Goal: Task Accomplishment & Management: Manage account settings

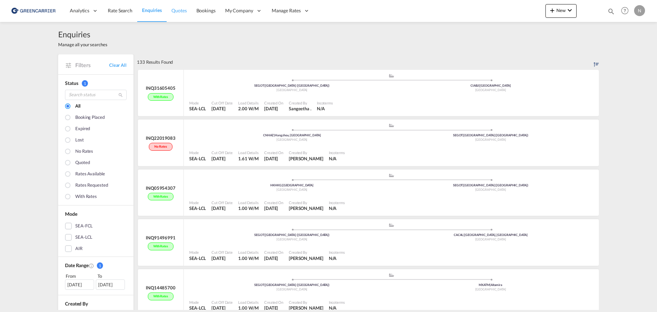
click at [182, 11] on span "Quotes" at bounding box center [178, 11] width 15 height 6
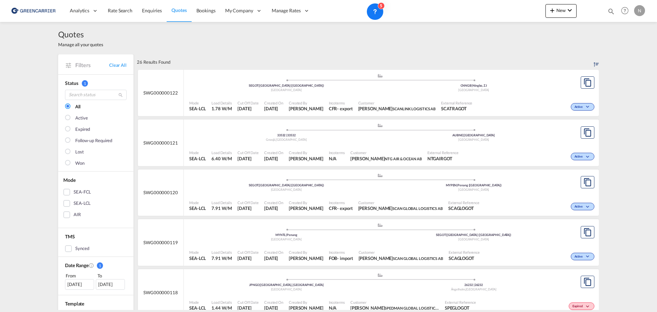
click at [516, 107] on div "Active" at bounding box center [535, 106] width 121 height 17
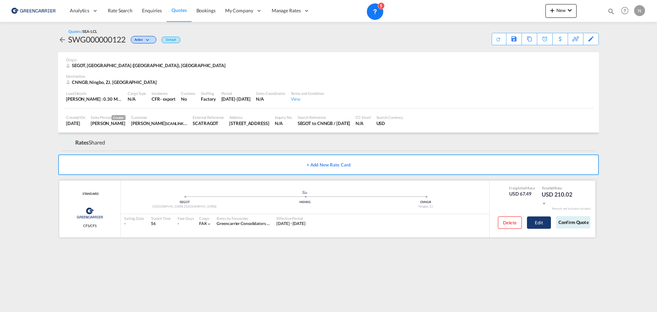
click at [544, 219] on button "Edit" at bounding box center [539, 222] width 24 height 12
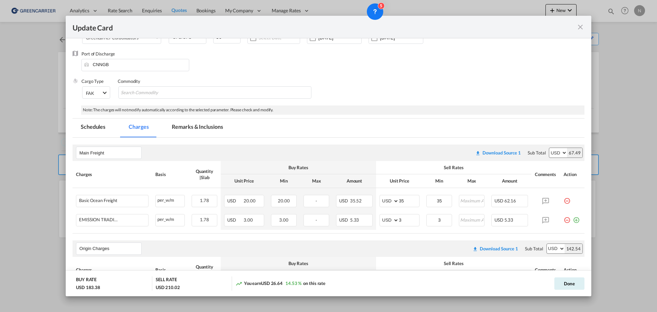
scroll to position [51, 0]
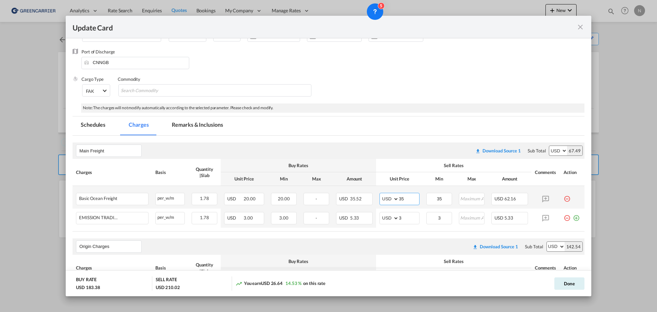
drag, startPoint x: 408, startPoint y: 197, endPoint x: 390, endPoint y: 199, distance: 18.2
click at [390, 199] on md-input-container "AED AFN ALL AMD ANG AOA ARS AUD AWG AZN BAM BBD BDT BGN BHD BIF BMD BND [PERSON…" at bounding box center [400, 199] width 40 height 12
type input "25"
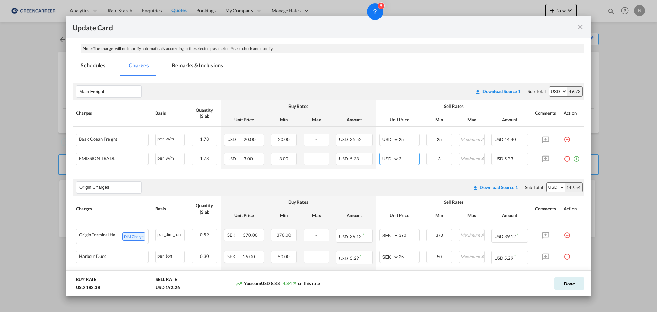
scroll to position [162, 0]
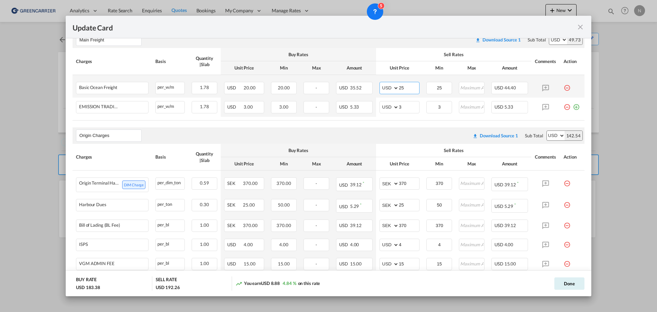
click at [402, 88] on input "25" at bounding box center [409, 87] width 20 height 10
type input "20"
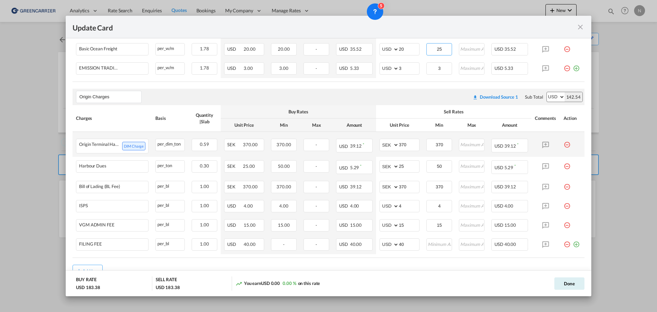
scroll to position [196, 0]
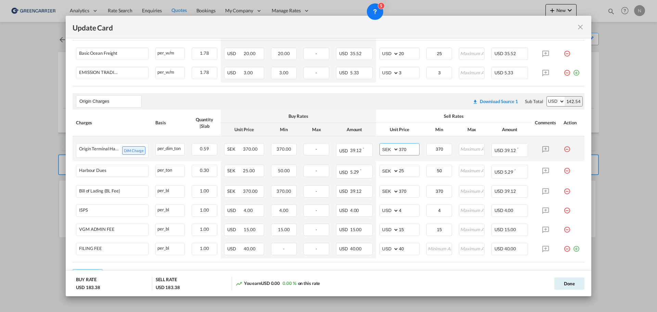
click at [406, 149] on input "370" at bounding box center [409, 148] width 20 height 10
type input "370"
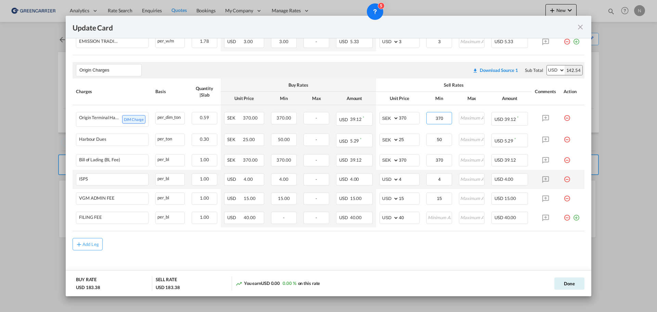
scroll to position [231, 0]
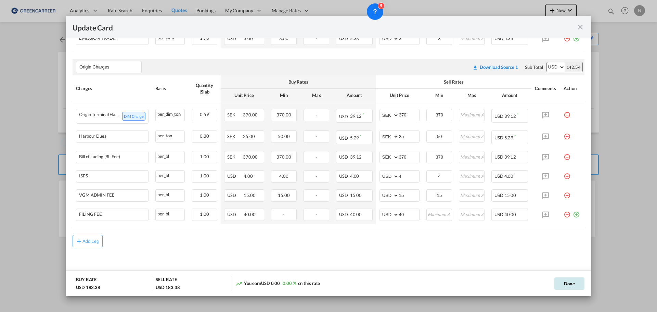
click at [564, 283] on button "Done" at bounding box center [569, 283] width 30 height 12
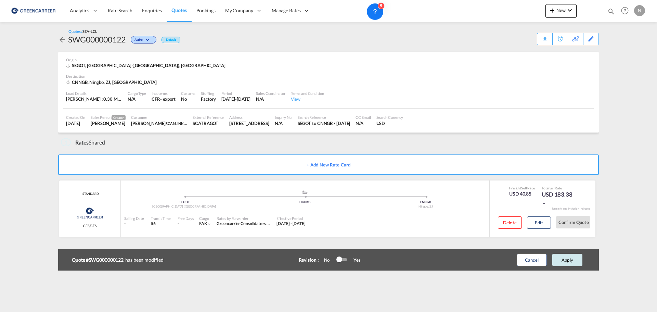
click at [573, 259] on button "Apply" at bounding box center [567, 260] width 30 height 12
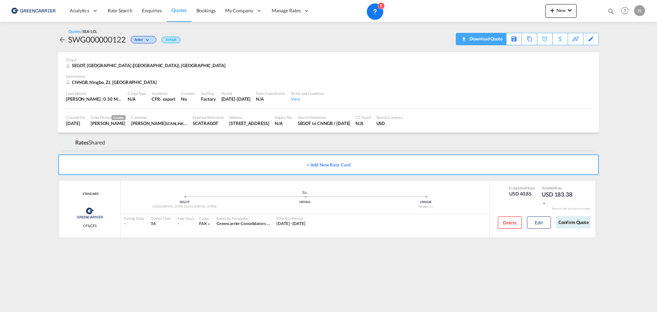
click at [496, 40] on div "Download Quote" at bounding box center [485, 38] width 35 height 11
click at [63, 39] on md-icon "icon-arrow-left" at bounding box center [62, 40] width 8 height 8
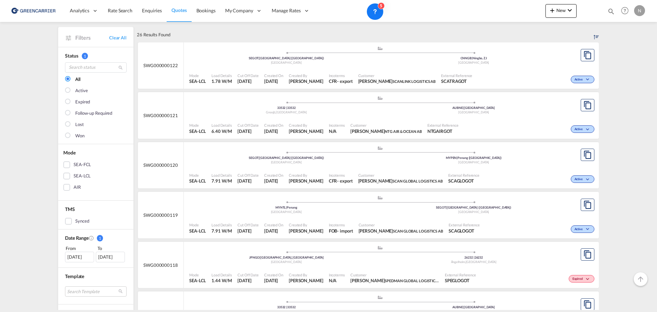
scroll to position [145, 0]
